Goal: Task Accomplishment & Management: Manage account settings

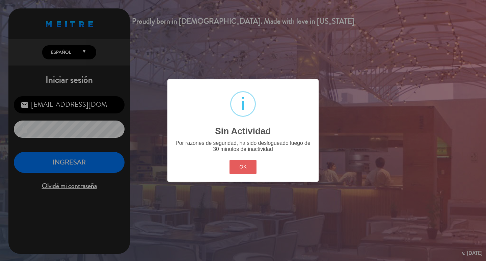
click at [240, 174] on button "OK" at bounding box center [242, 167] width 27 height 15
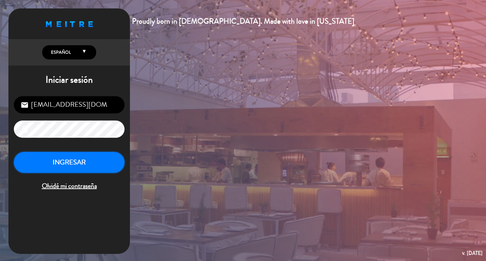
click at [99, 167] on button "INGRESAR" at bounding box center [69, 162] width 111 height 21
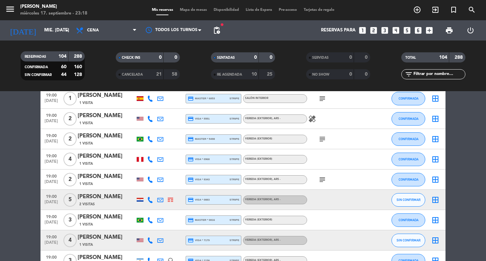
scroll to position [236, 0]
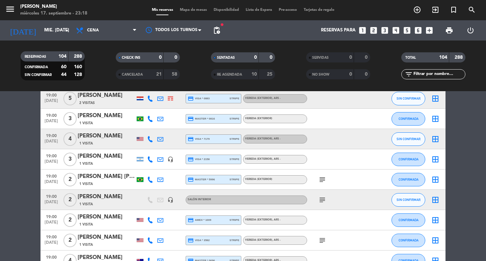
click at [325, 184] on icon "subject" at bounding box center [322, 179] width 8 height 8
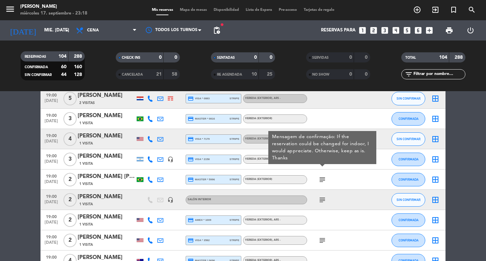
click at [320, 196] on div "subject" at bounding box center [337, 200] width 61 height 20
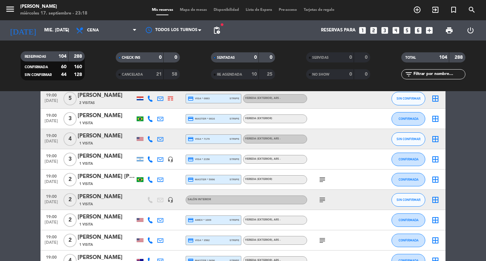
click at [320, 200] on icon "subject" at bounding box center [322, 200] width 8 height 8
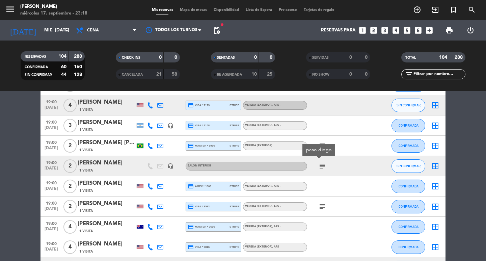
click at [321, 209] on icon "subject" at bounding box center [322, 206] width 8 height 8
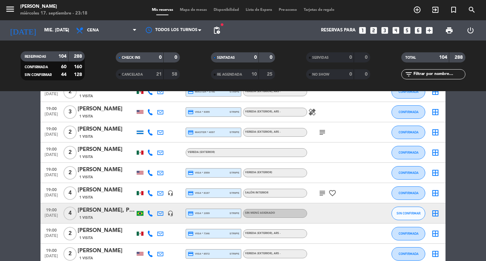
scroll to position [540, 0]
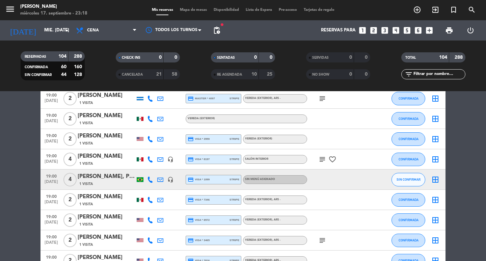
click at [321, 163] on icon "subject" at bounding box center [322, 159] width 8 height 8
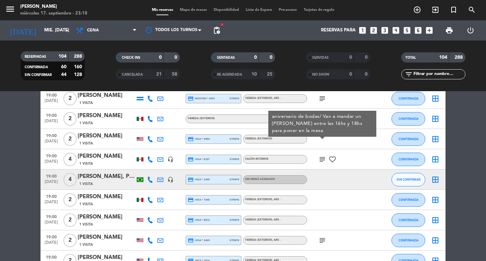
click at [320, 242] on icon "subject" at bounding box center [322, 240] width 8 height 8
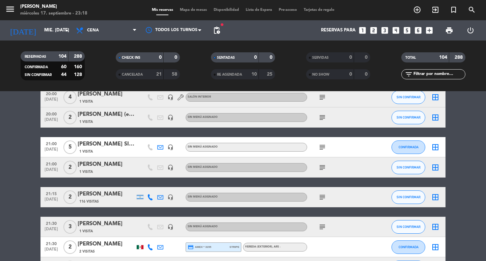
scroll to position [978, 0]
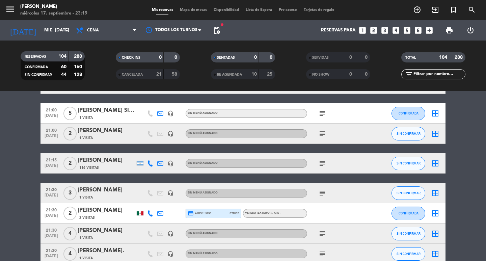
click at [321, 117] on icon "subject" at bounding box center [322, 113] width 8 height 8
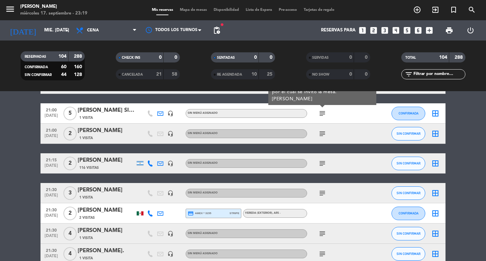
scroll to position [945, 0]
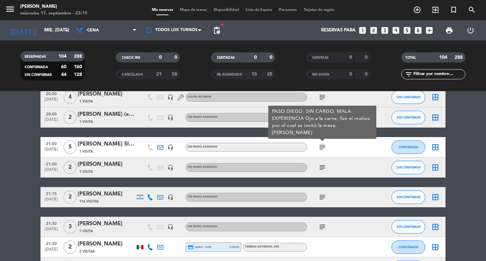
click at [323, 171] on icon "subject" at bounding box center [322, 167] width 8 height 8
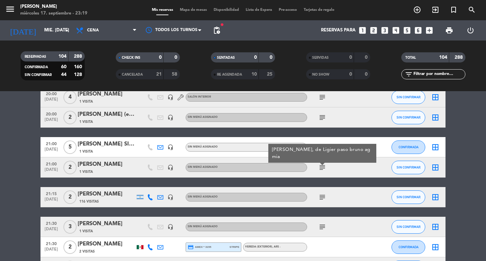
click at [321, 201] on icon "subject" at bounding box center [322, 197] width 8 height 8
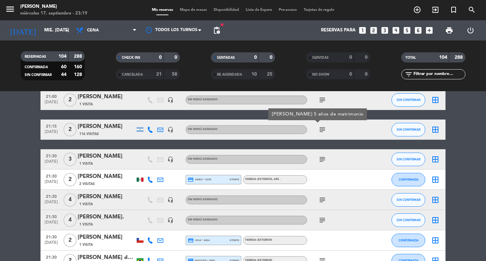
scroll to position [1046, 0]
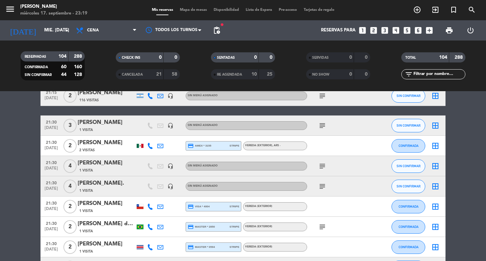
click at [421, 74] on input "text" at bounding box center [439, 74] width 52 height 7
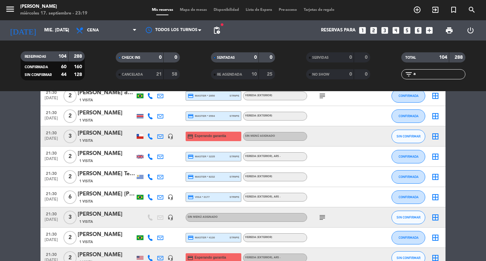
scroll to position [0, 0]
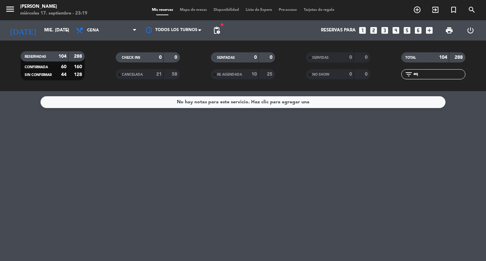
type input "a"
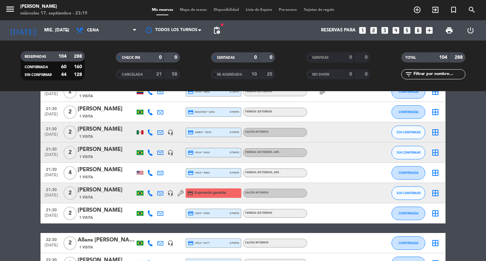
scroll to position [1518, 0]
